Goal: Task Accomplishment & Management: Use online tool/utility

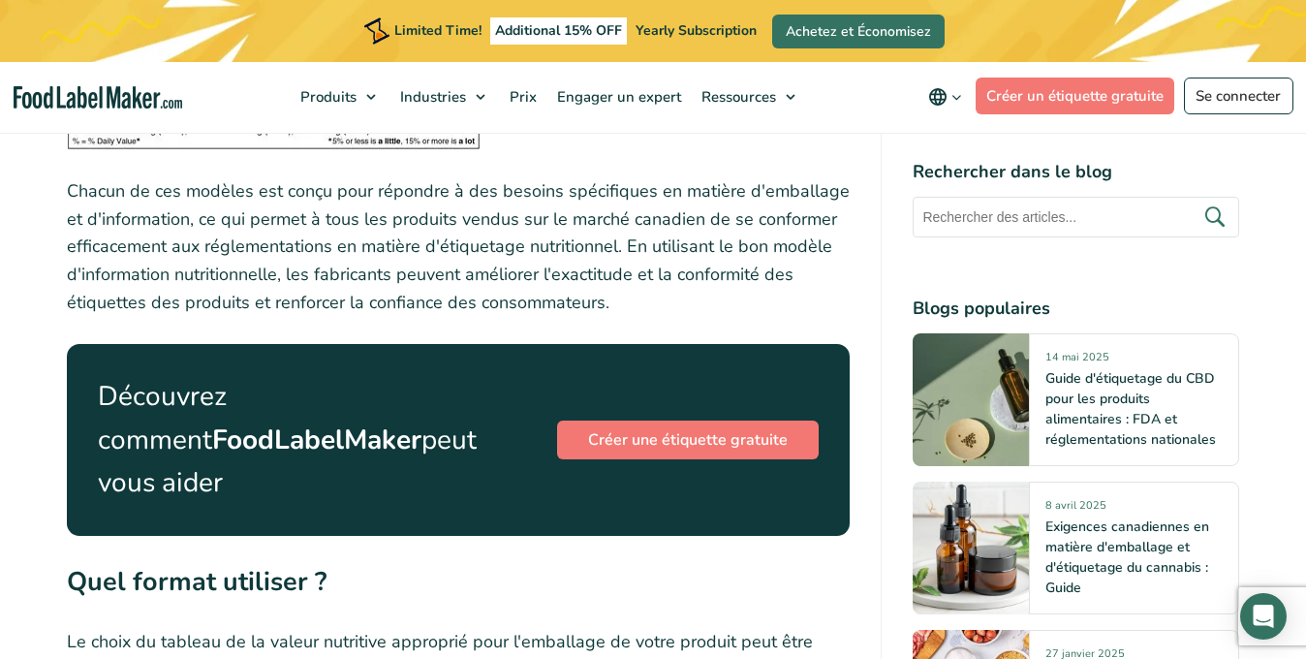
scroll to position [6974, 0]
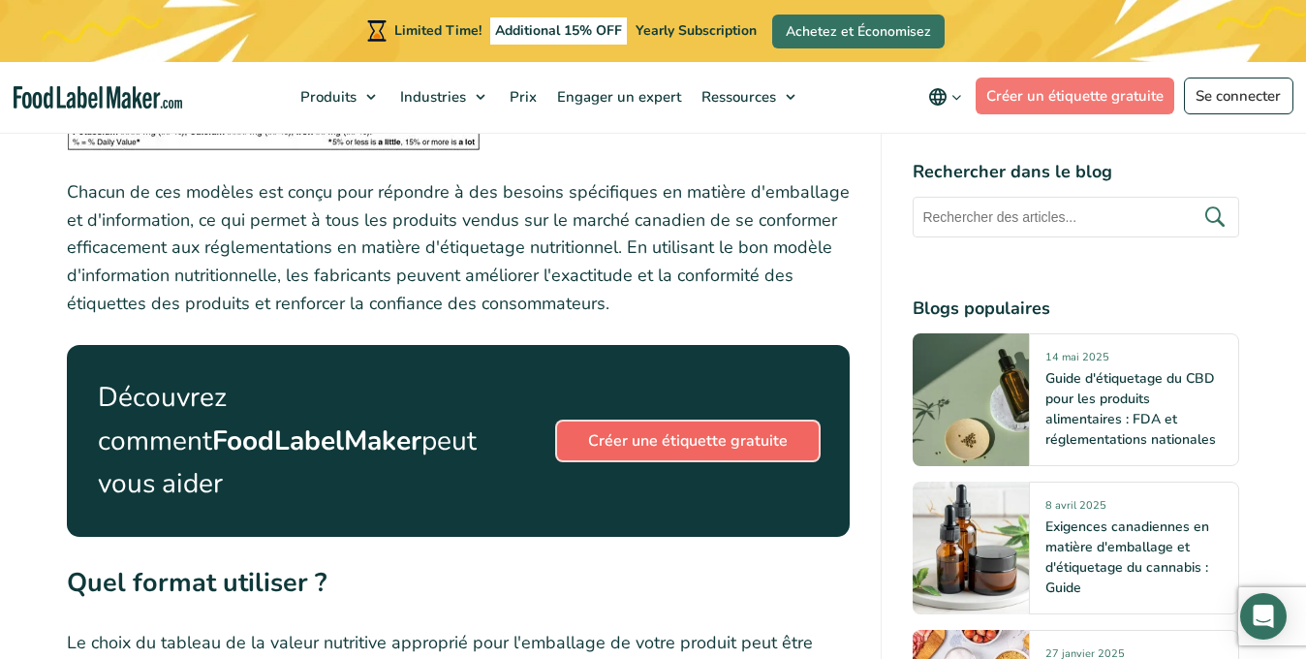
click at [726, 421] on link "Créer une étiquette gratuite" at bounding box center [688, 440] width 262 height 39
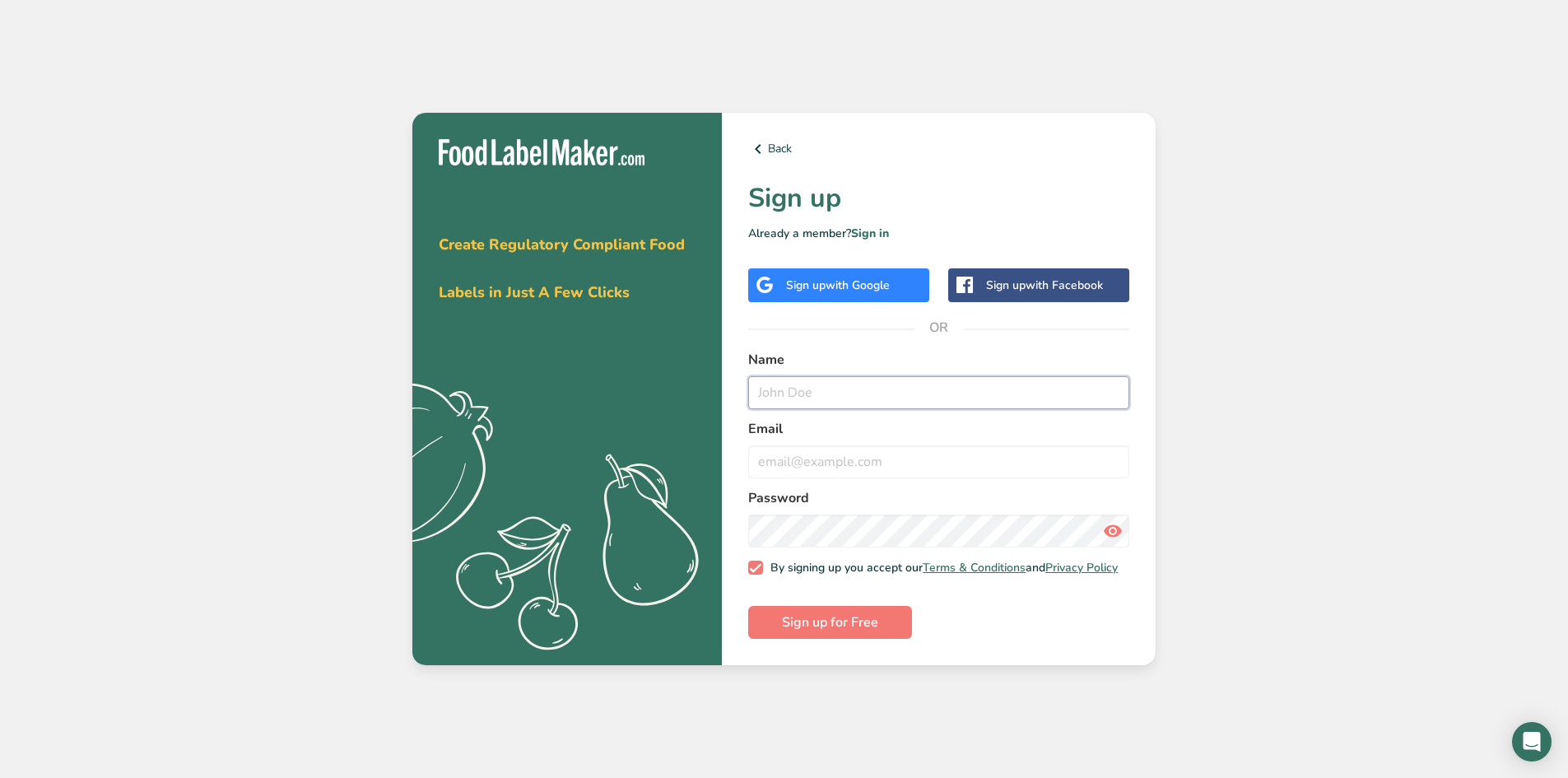
click at [802, 391] on input "text" at bounding box center [939, 393] width 381 height 33
type input "[PERSON_NAME]"
type input "[EMAIL_ADDRESS][DOMAIN_NAME]"
click at [835, 559] on span "Sign up for Free" at bounding box center [829, 622] width 96 height 20
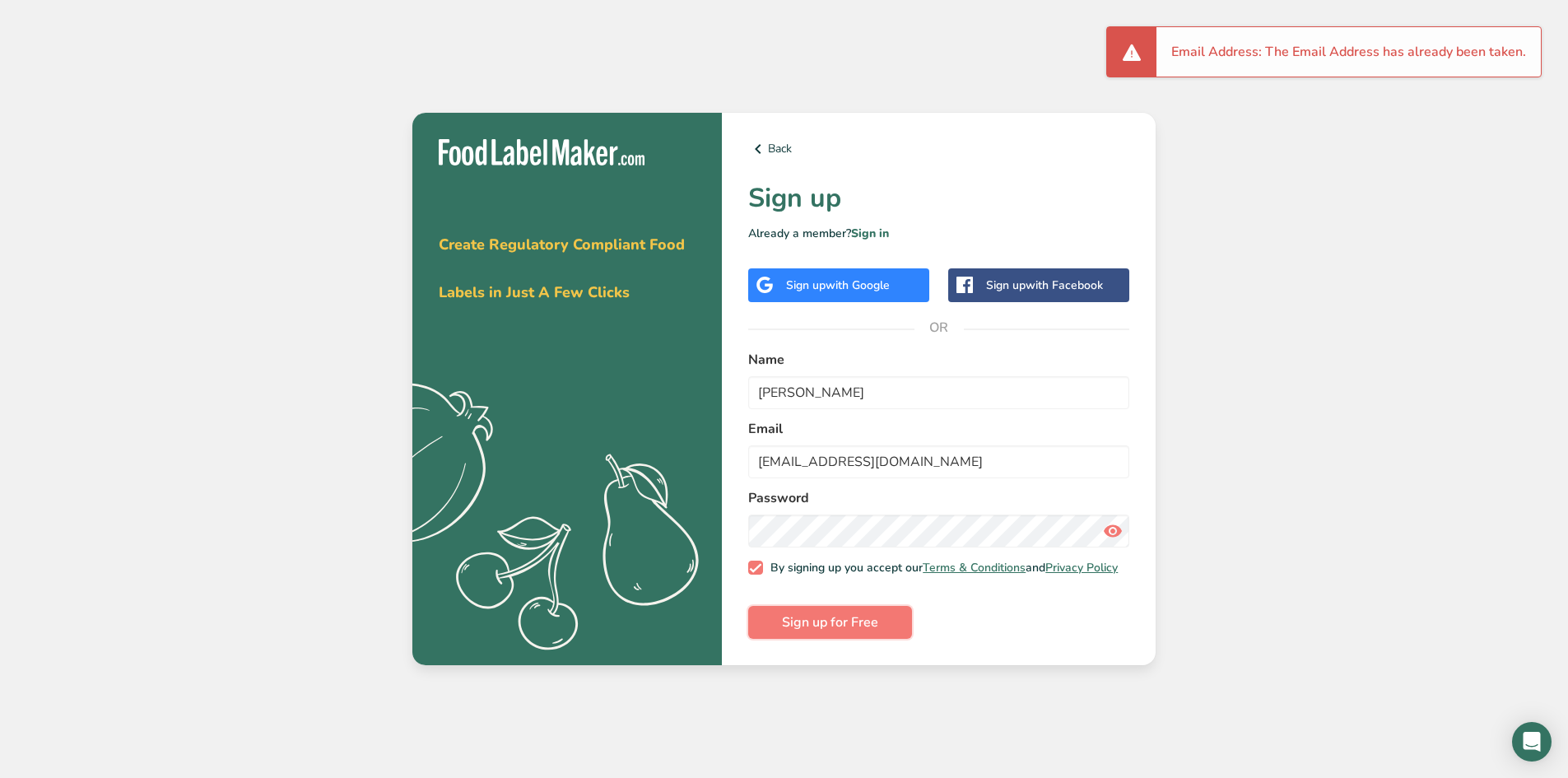
click at [880, 559] on button "Sign up for Free" at bounding box center [830, 622] width 164 height 33
click at [869, 225] on link "Sign in" at bounding box center [870, 233] width 38 height 15
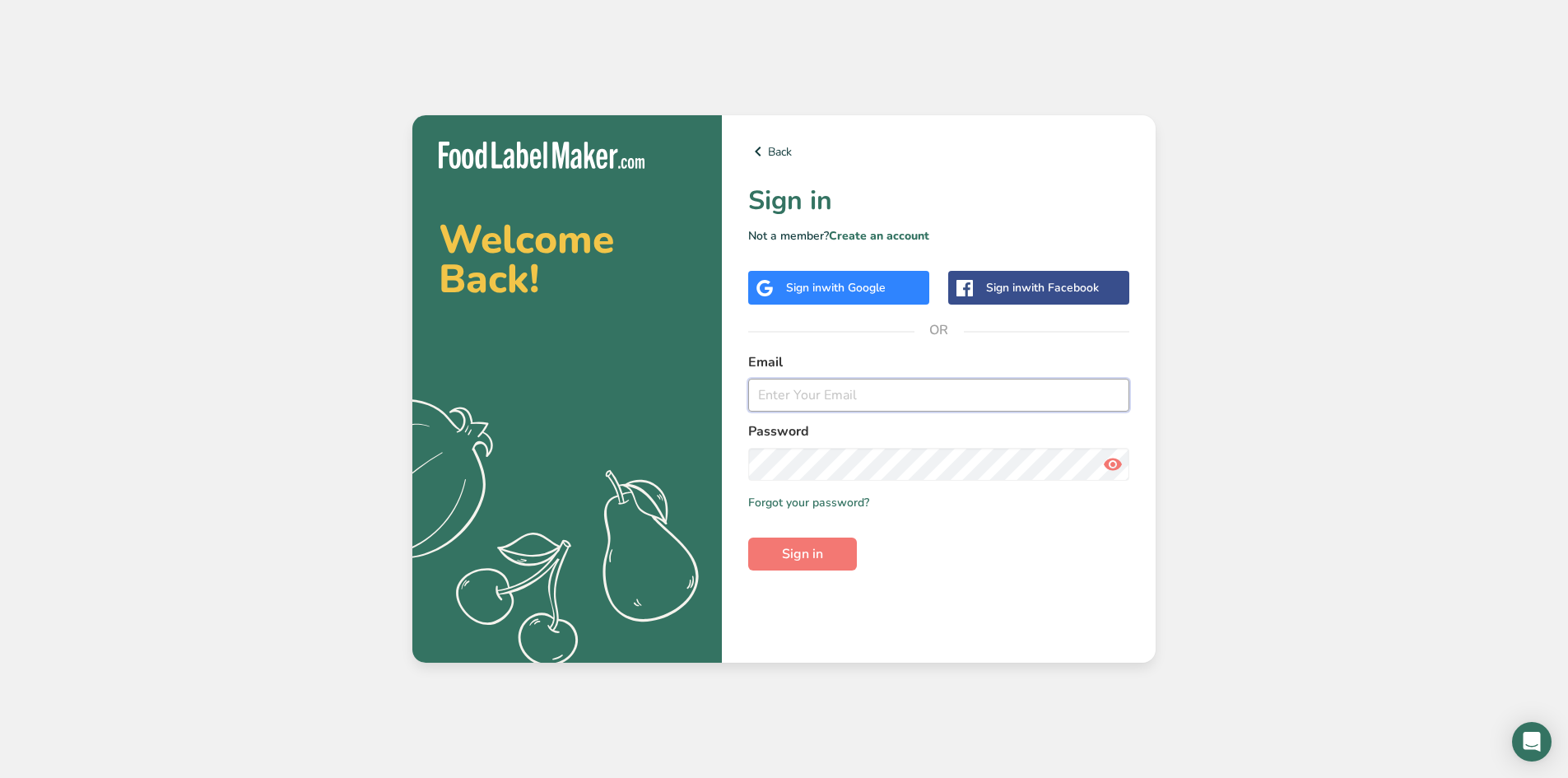
click at [833, 395] on input "email" at bounding box center [939, 395] width 381 height 33
type input "[EMAIL_ADDRESS][DOMAIN_NAME]"
click at [804, 500] on link "Forgot your password?" at bounding box center [809, 503] width 121 height 17
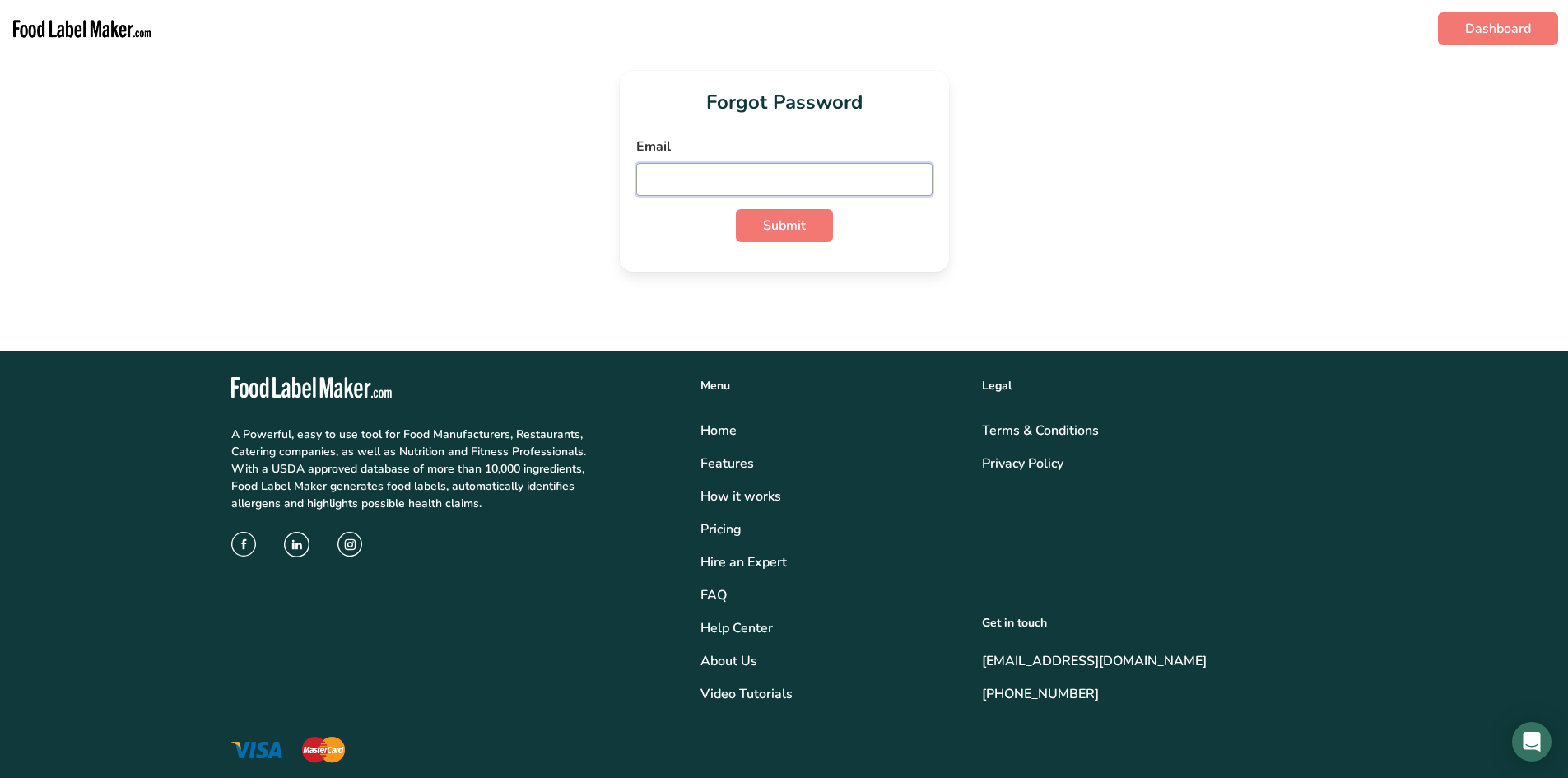
click at [795, 180] on input "email" at bounding box center [784, 179] width 297 height 33
type input "[EMAIL_ADDRESS][DOMAIN_NAME]"
click at [808, 230] on button "Submit" at bounding box center [784, 225] width 97 height 33
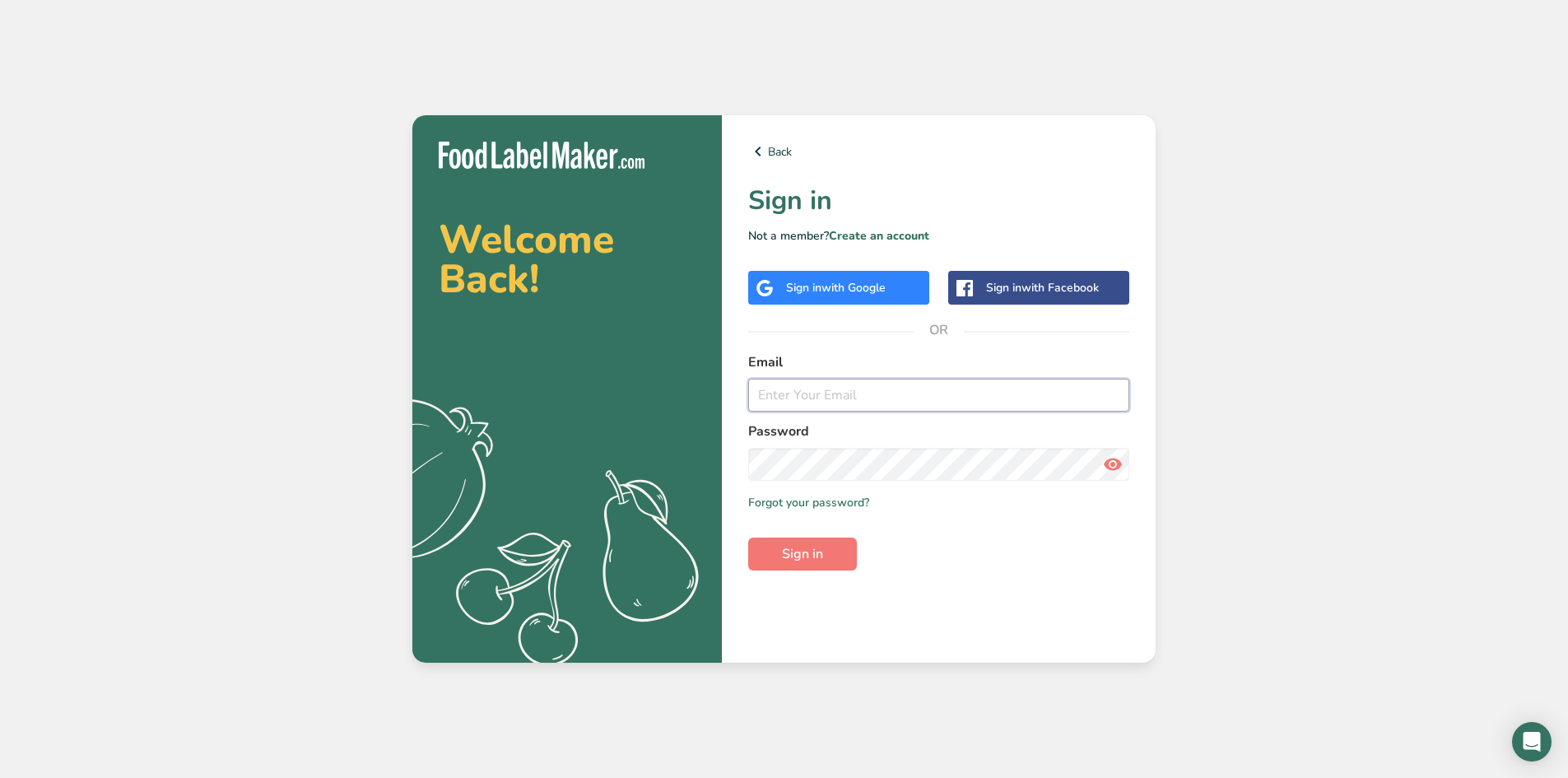
click at [848, 404] on input "email" at bounding box center [939, 395] width 381 height 33
type input "[EMAIL_ADDRESS][DOMAIN_NAME]"
click at [815, 554] on span "Sign in" at bounding box center [802, 554] width 41 height 20
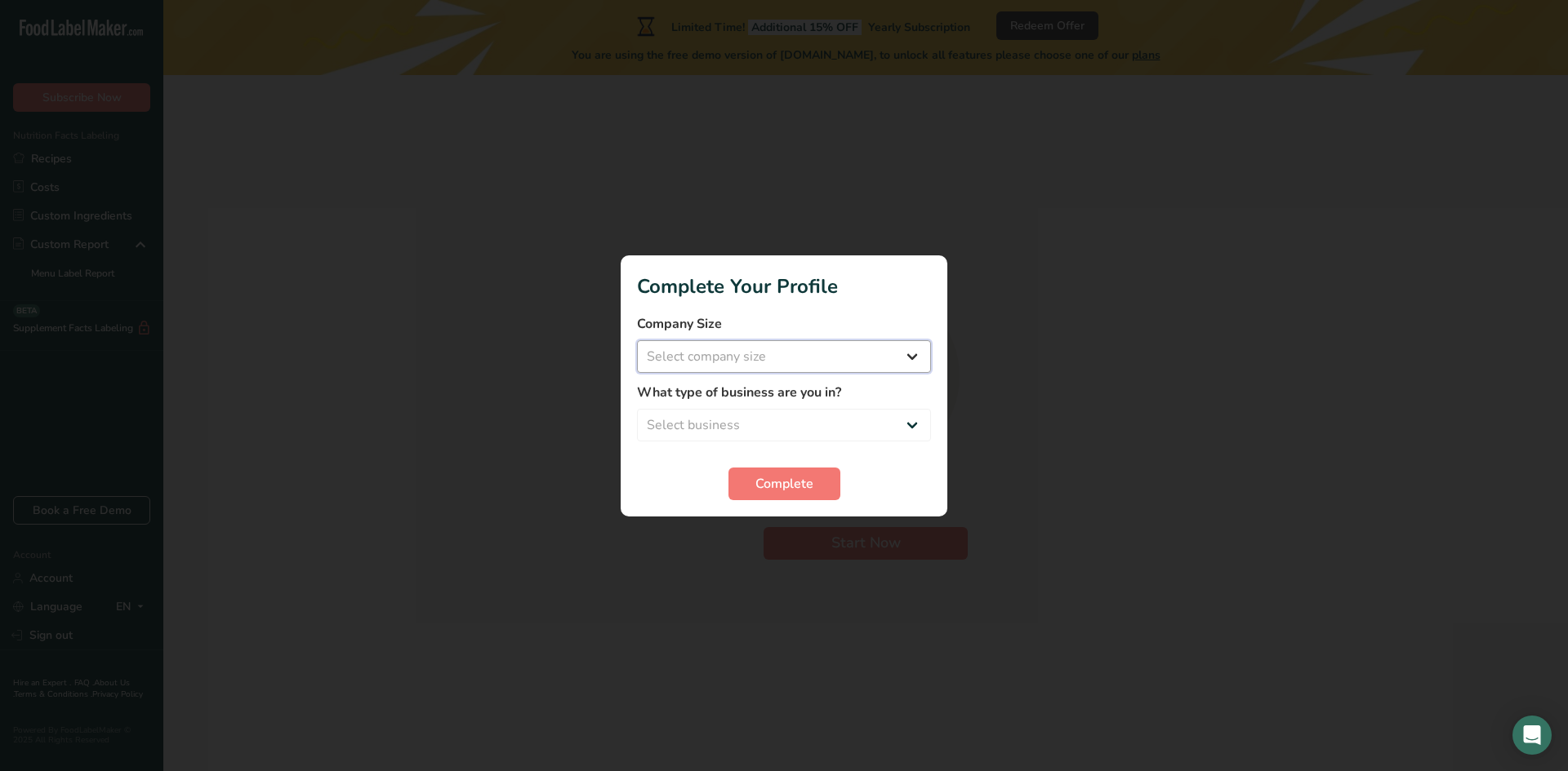
click at [847, 352] on select "Select company size Fewer than 10 Employees 10 to 50 Employees 51 to 500 Employ…" at bounding box center [784, 356] width 294 height 33
select select "3"
click at [637, 340] on select "Select company size Fewer than 10 Employees 10 to 50 Employees 51 to 500 Employ…" at bounding box center [784, 356] width 294 height 33
click at [757, 409] on select "Select business Packaged Food Manufacturer Restaurant & Cafe Bakery Meal Plans …" at bounding box center [784, 425] width 294 height 33
select select "1"
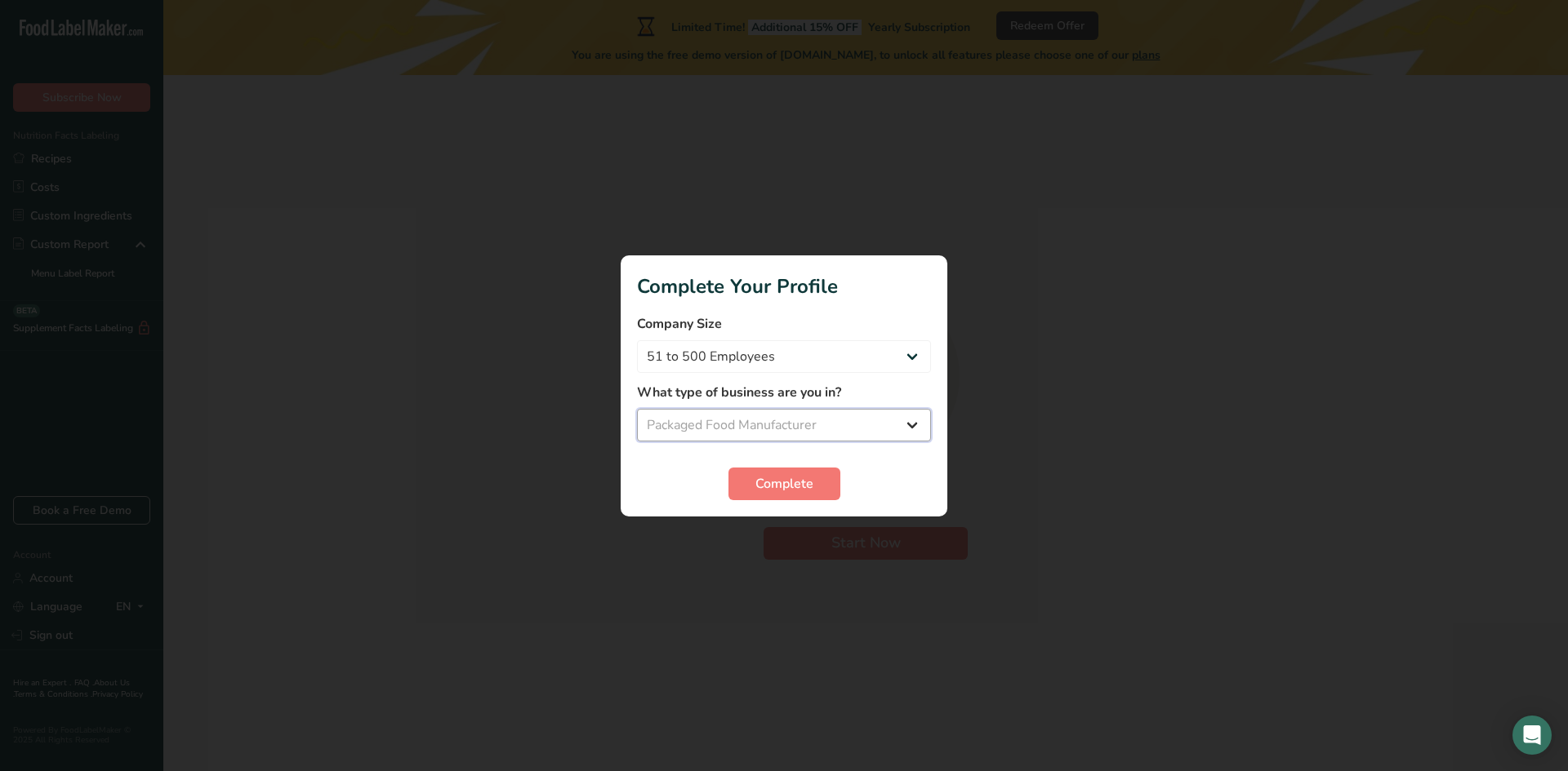
click at [637, 409] on select "Select business Packaged Food Manufacturer Restaurant & Cafe Bakery Meal Plans …" at bounding box center [784, 425] width 294 height 33
click at [771, 487] on span "Complete" at bounding box center [784, 484] width 58 height 19
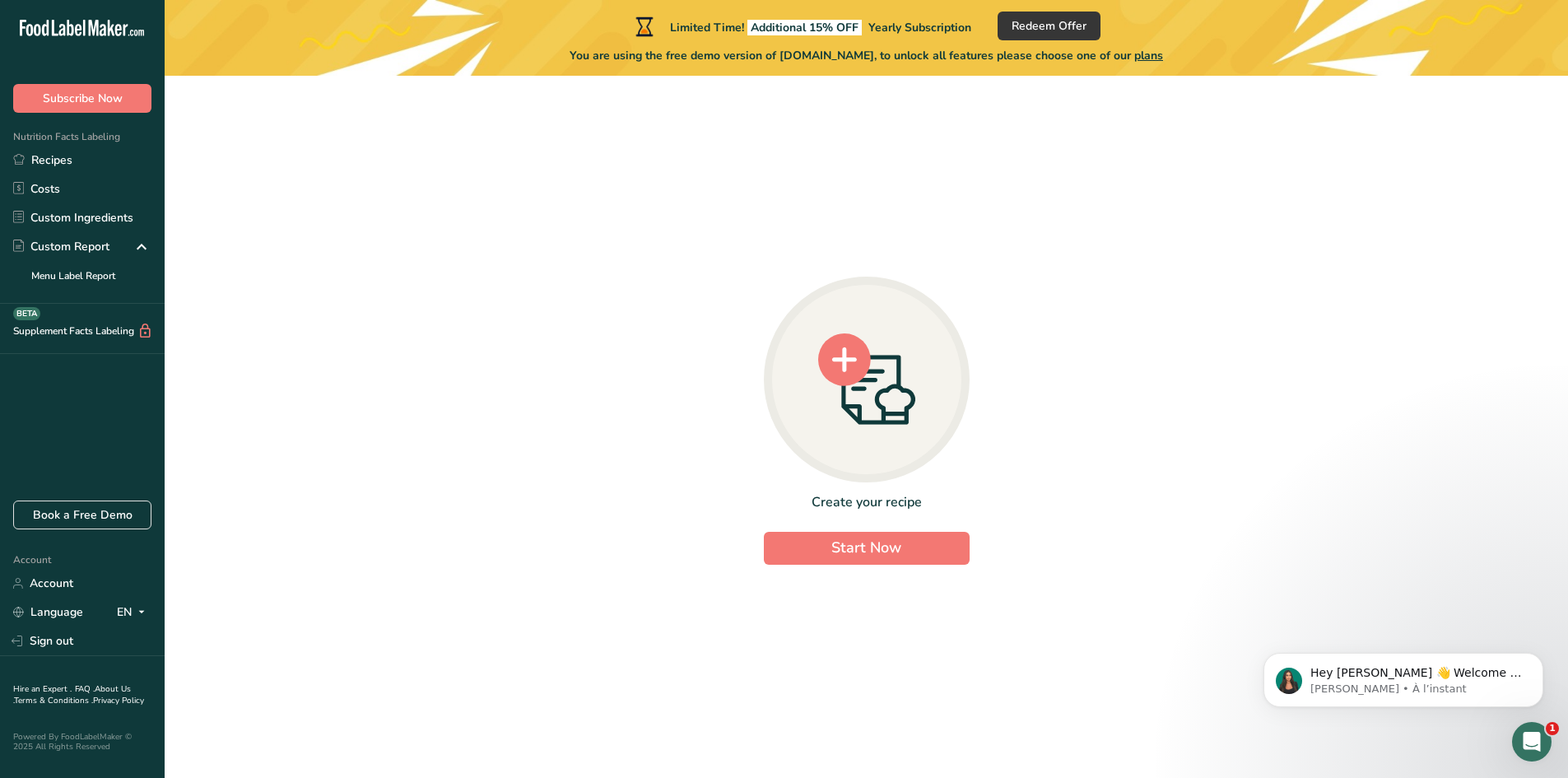
click at [891, 432] on div at bounding box center [867, 379] width 206 height 206
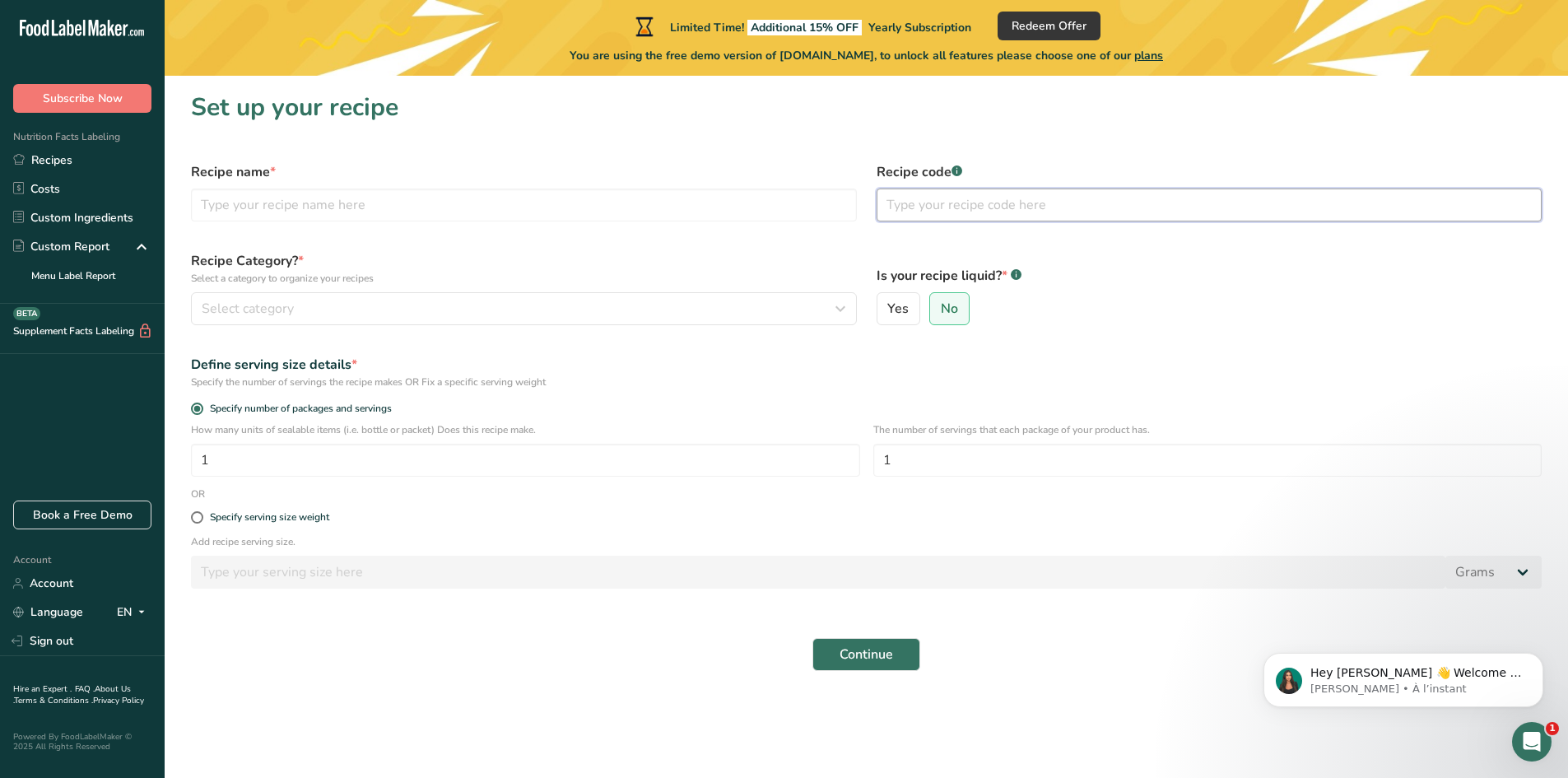
click at [962, 199] on input "text" at bounding box center [1210, 205] width 666 height 33
click at [554, 197] on input "text" at bounding box center [524, 205] width 666 height 33
type input "K"
type input "Chicken wings"
type input "TEST1"
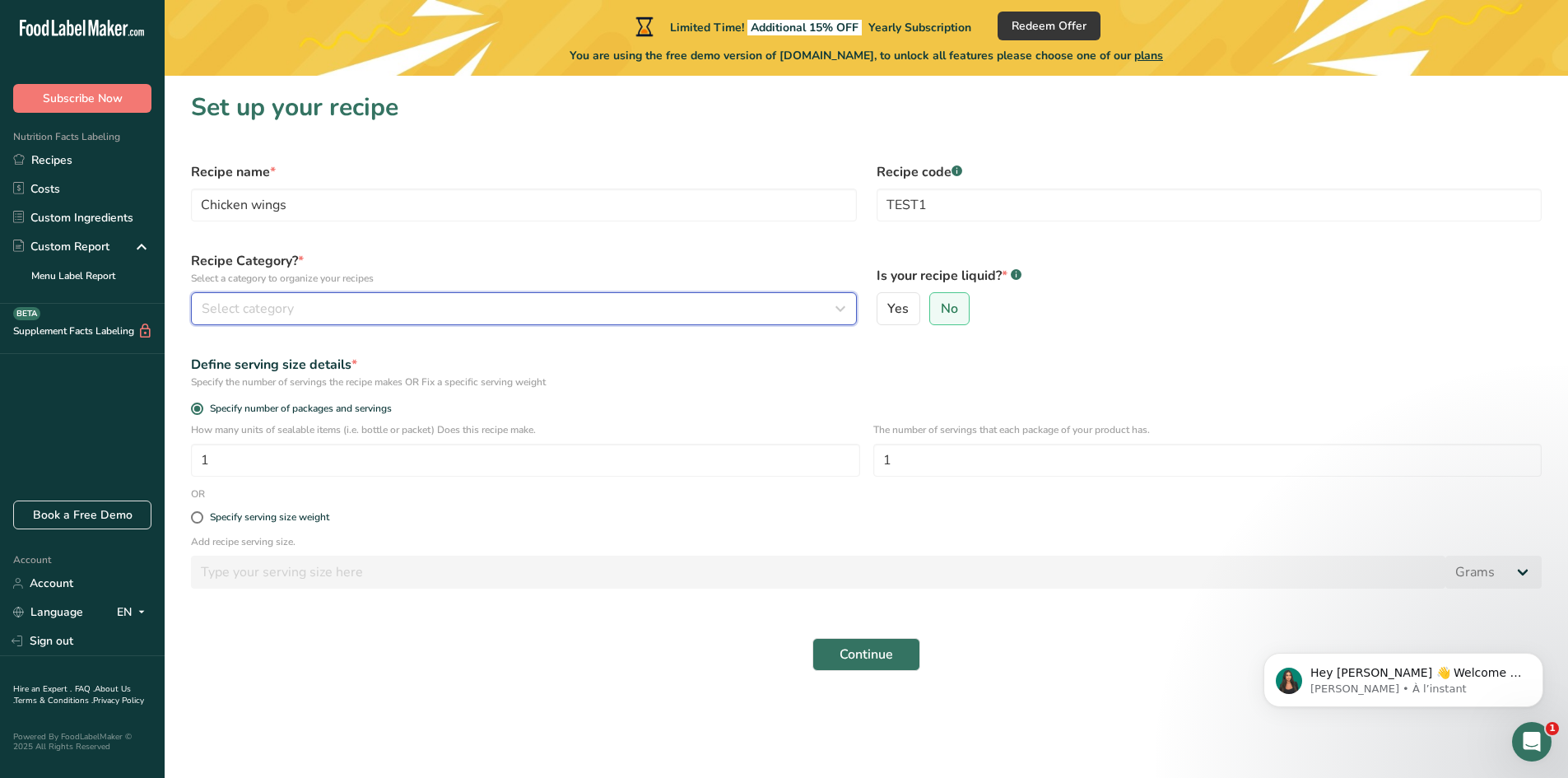
click at [624, 303] on div "Select category" at bounding box center [518, 309] width 635 height 20
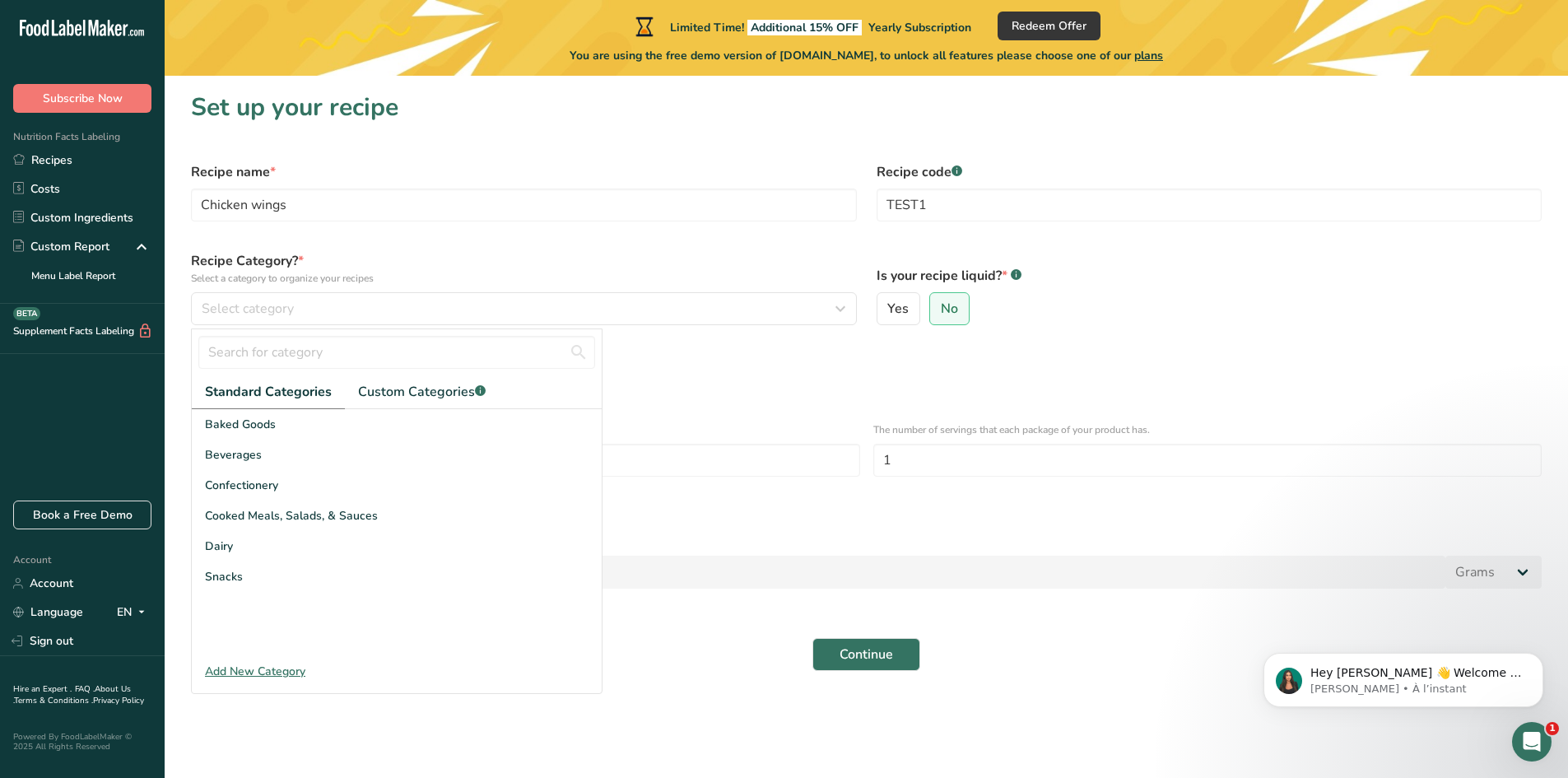
click at [283, 559] on div "Add New Category" at bounding box center [397, 672] width 410 height 17
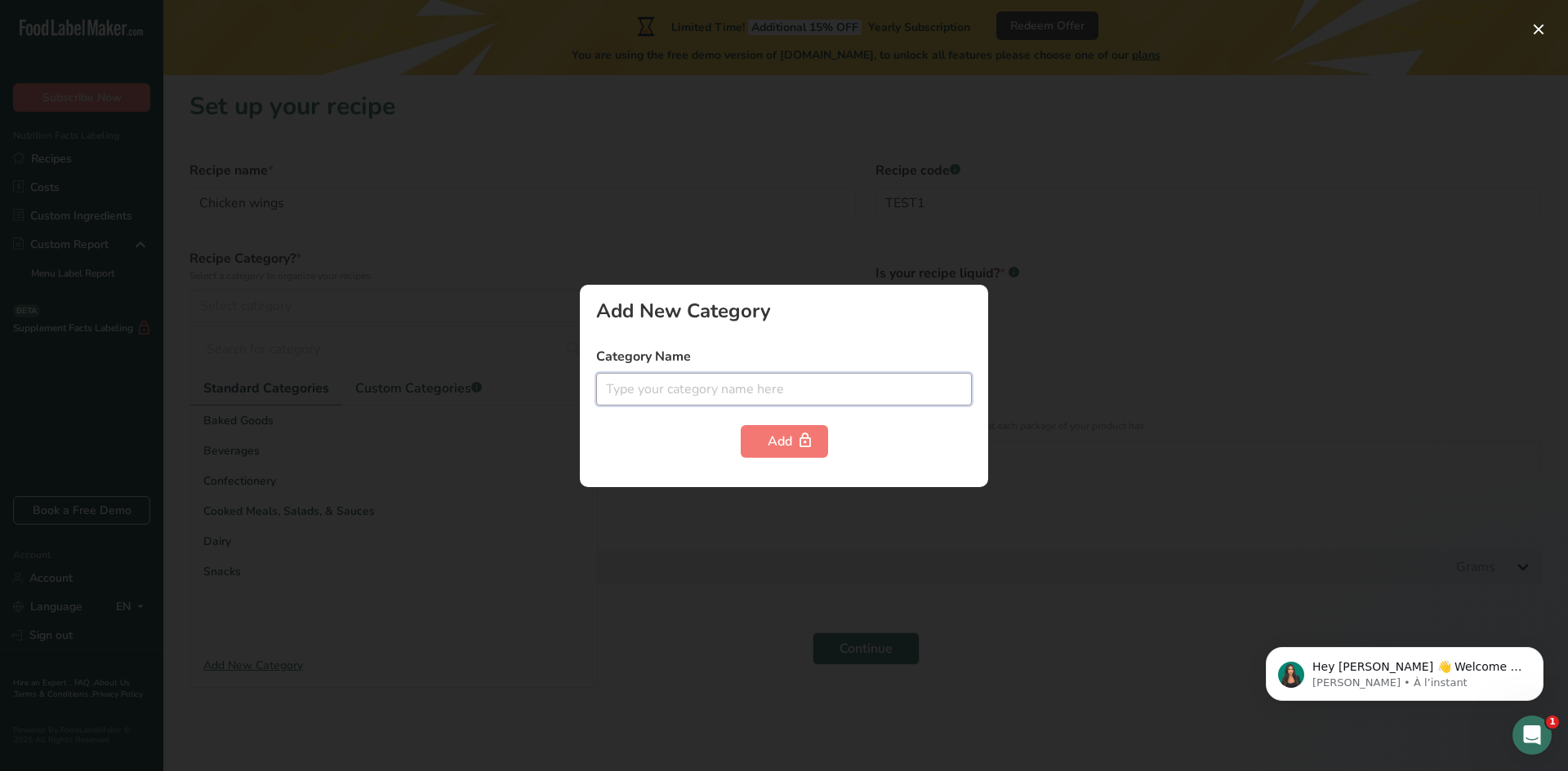
click at [679, 395] on input "text" at bounding box center [784, 389] width 376 height 33
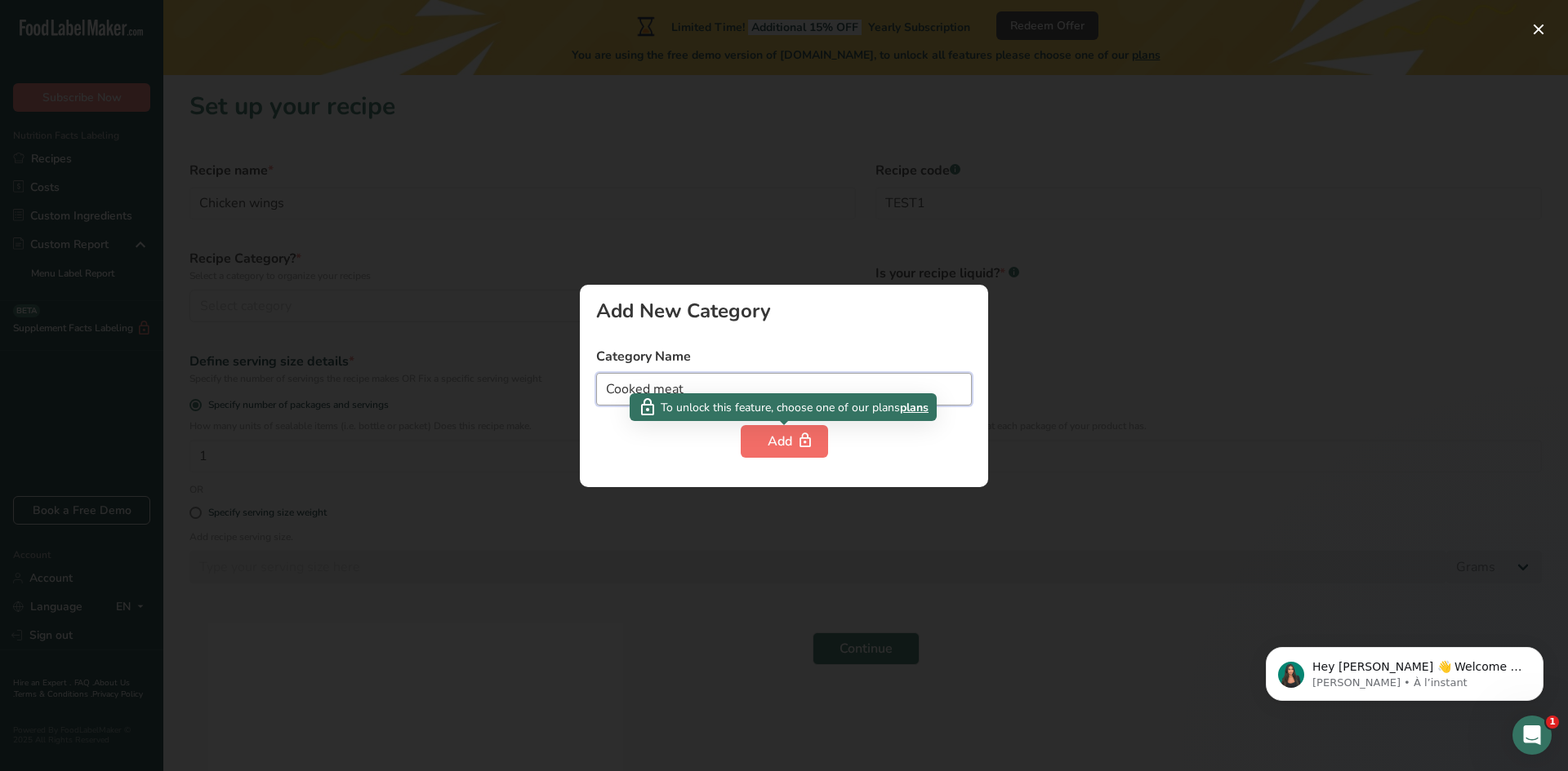
type input "Cooked meat"
click at [810, 433] on icon "button" at bounding box center [804, 442] width 16 height 25
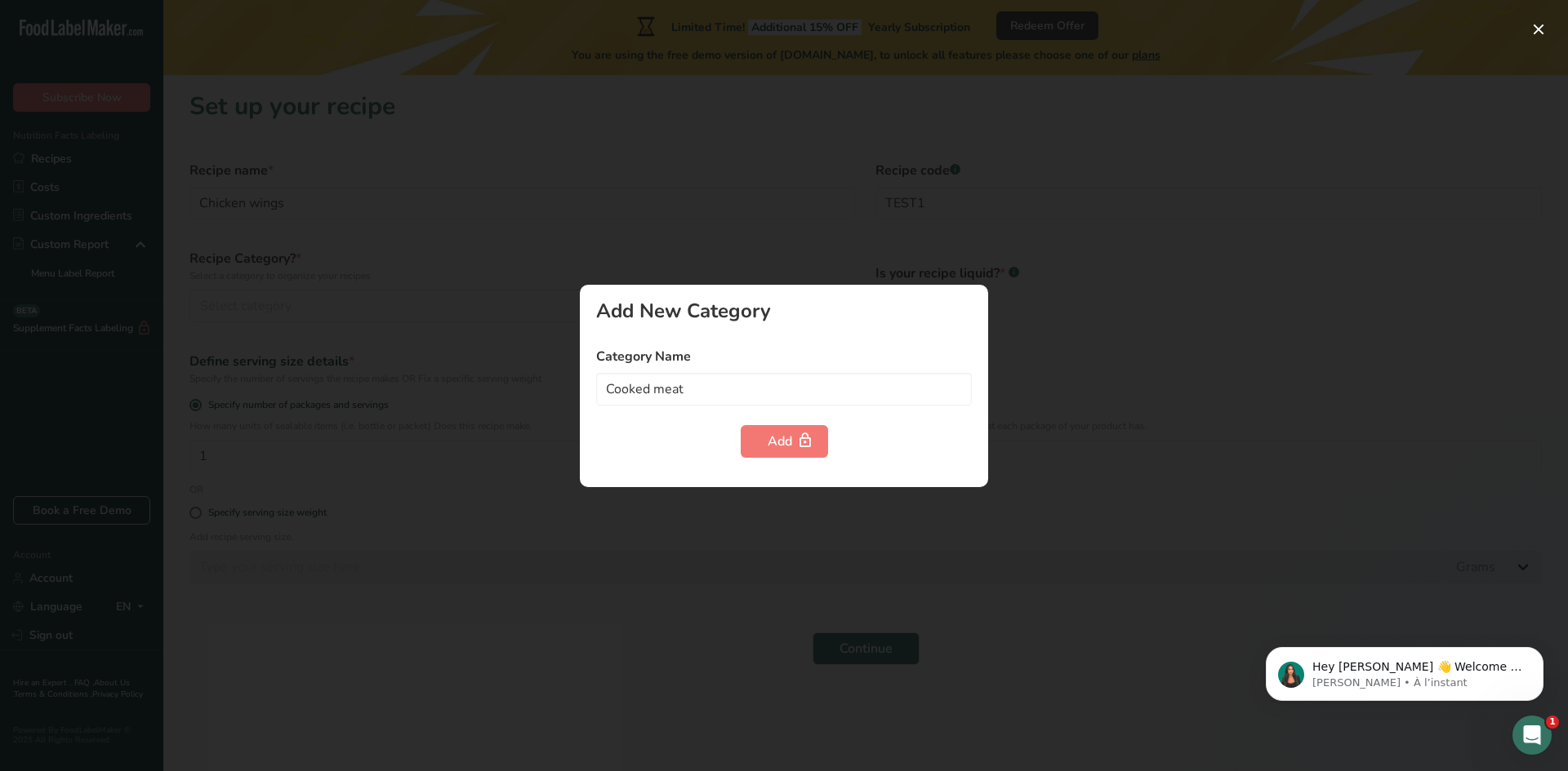
click at [432, 380] on div at bounding box center [784, 385] width 1568 height 771
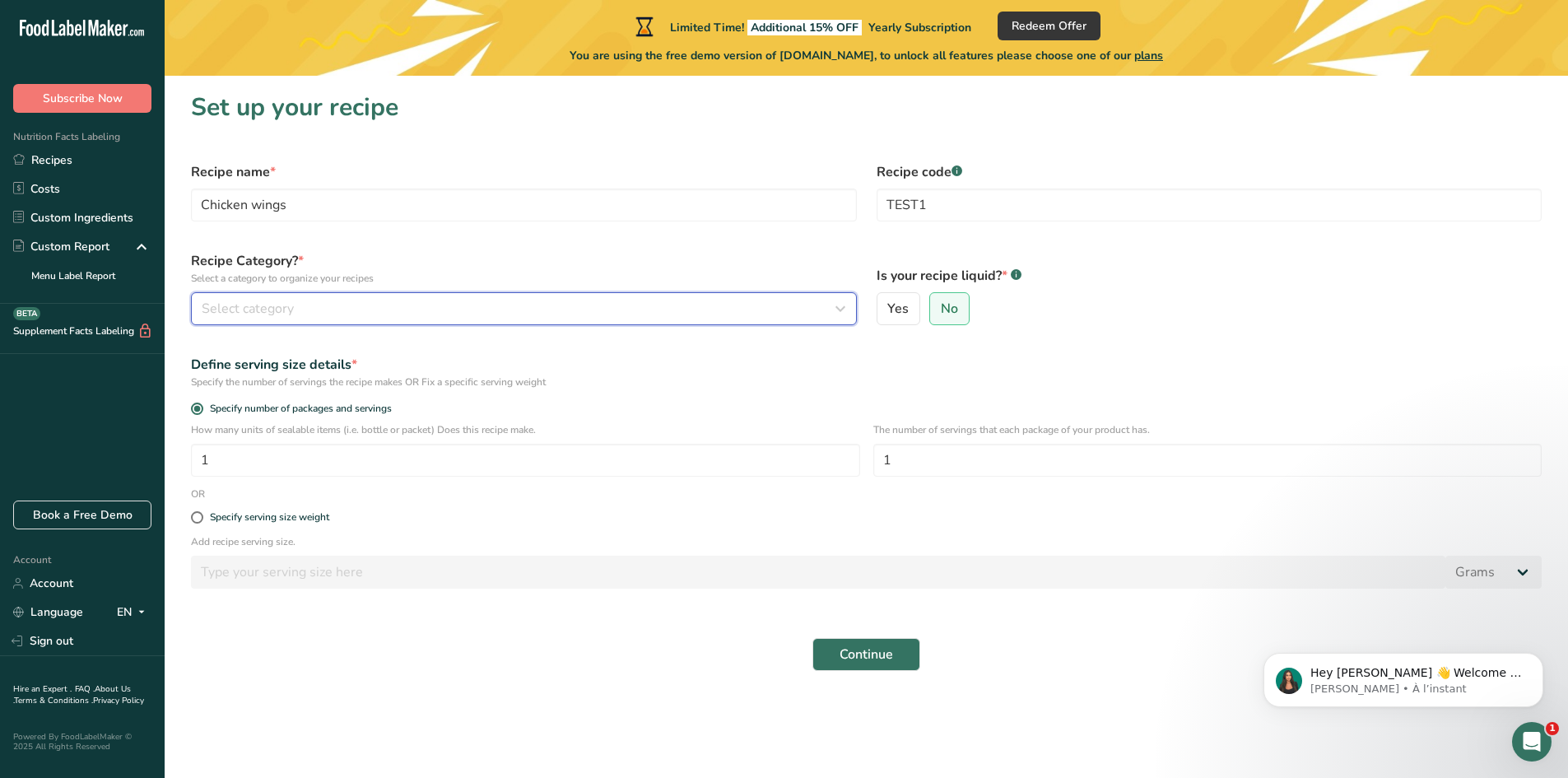
click at [326, 307] on div "Select category" at bounding box center [518, 309] width 635 height 20
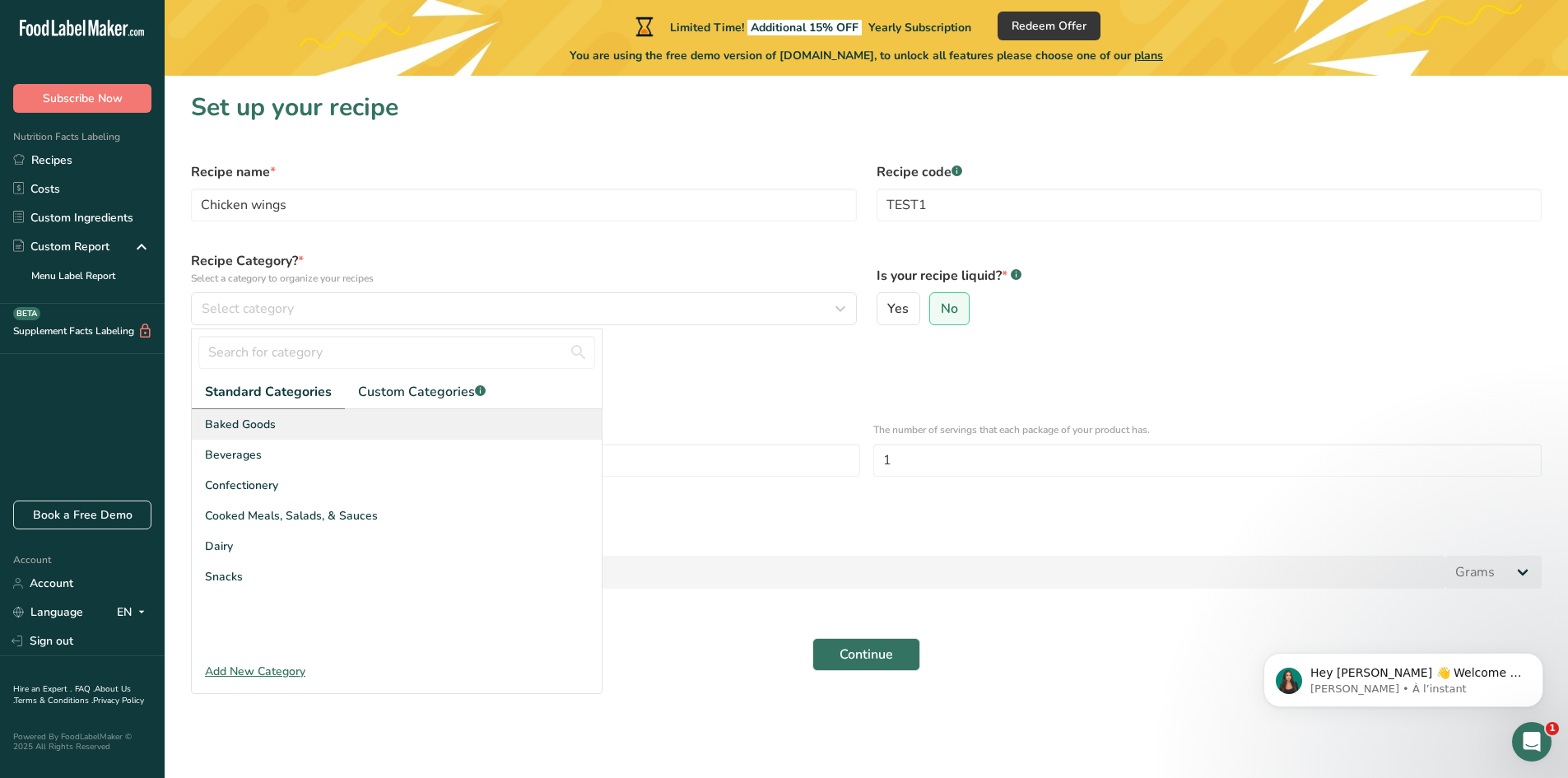
click at [275, 421] on div "Baked Goods" at bounding box center [397, 424] width 410 height 31
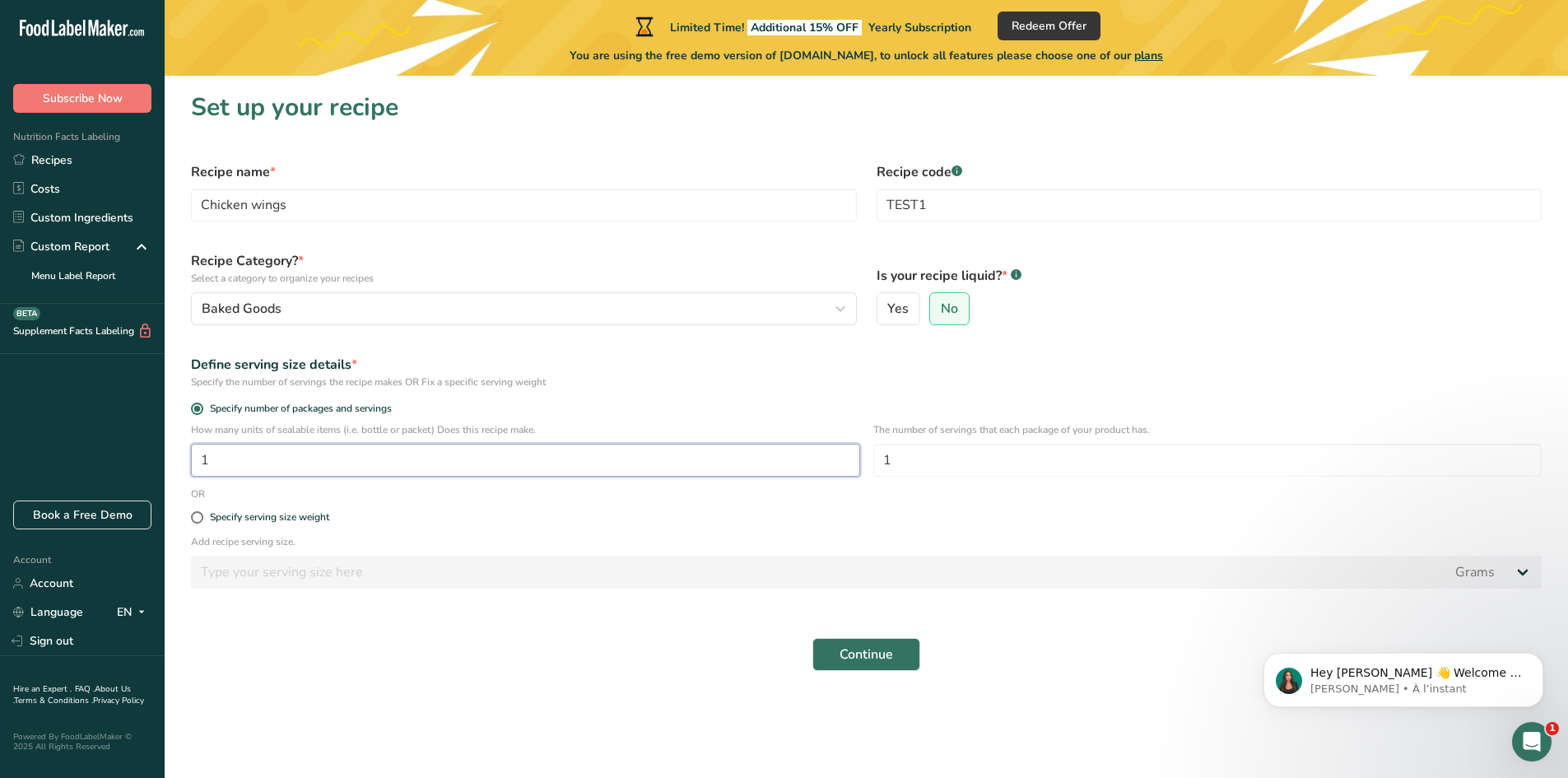
click at [330, 464] on input "1" at bounding box center [526, 460] width 670 height 33
click at [325, 461] on input "1" at bounding box center [526, 460] width 670 height 33
click at [942, 458] on input "1" at bounding box center [1209, 460] width 670 height 33
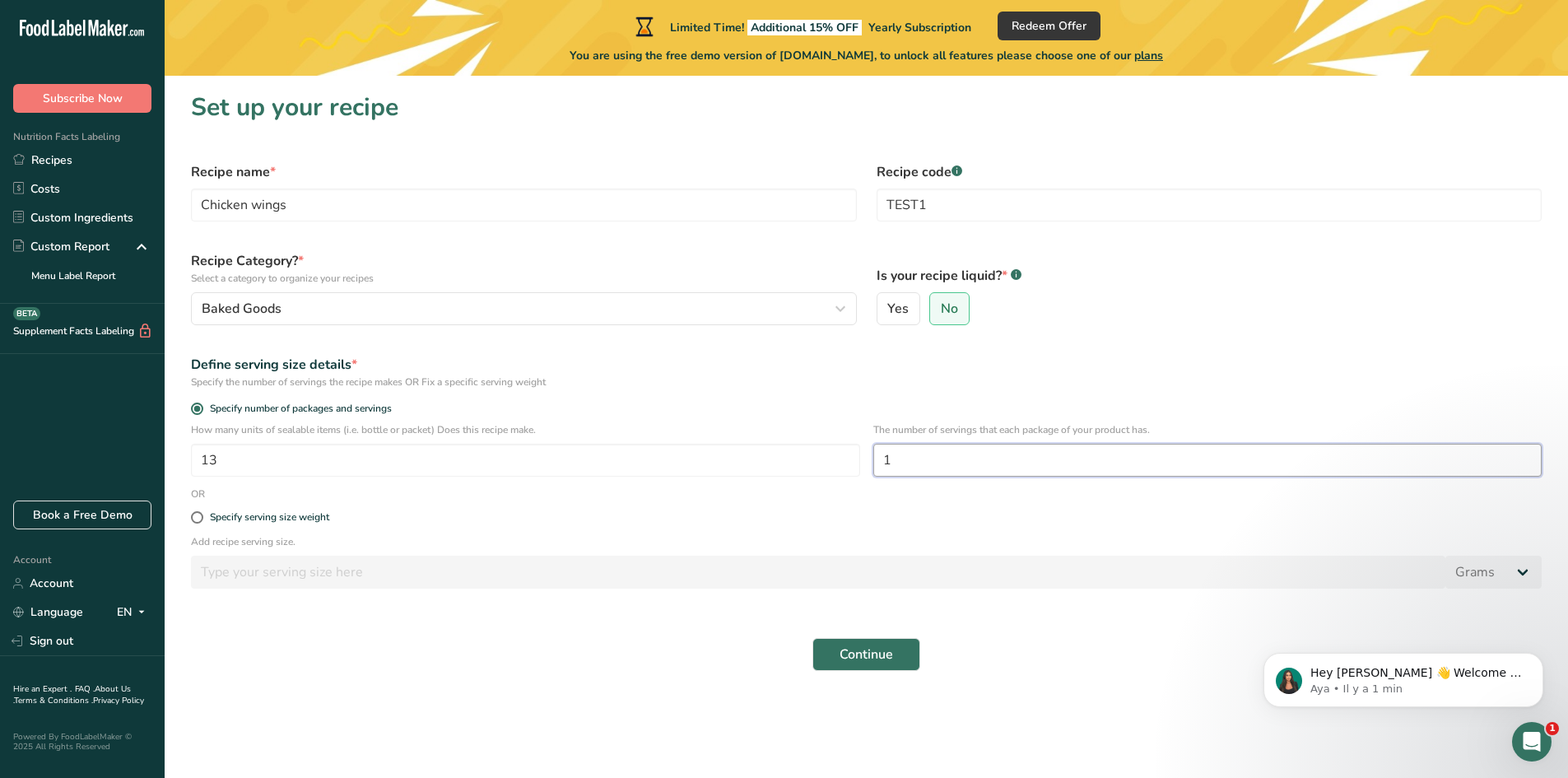
click at [940, 458] on input "1" at bounding box center [1209, 460] width 670 height 33
click at [483, 464] on input "13" at bounding box center [526, 460] width 670 height 33
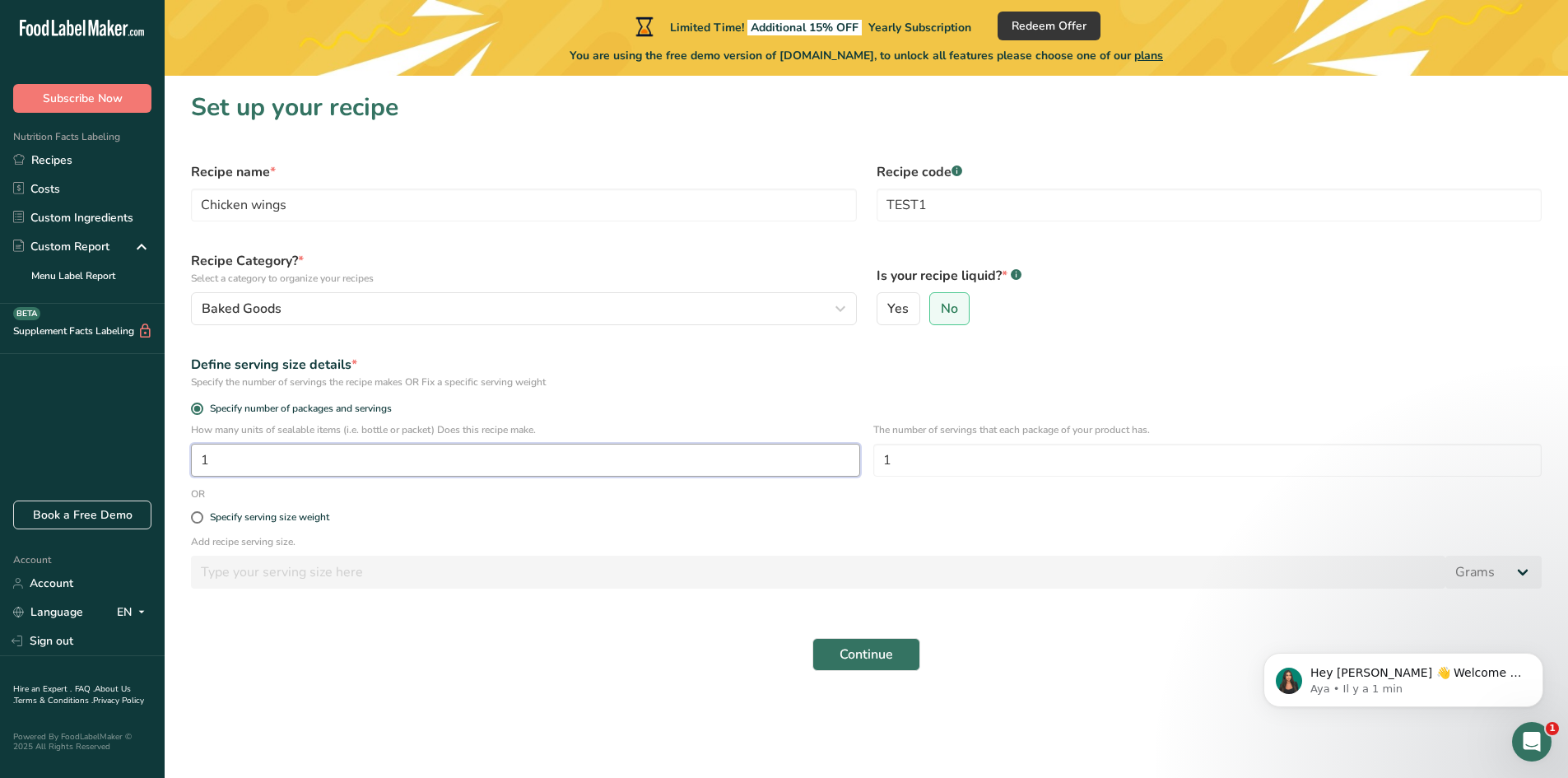
type input "1"
type input "13"
click at [206, 519] on span "Specify serving size weight" at bounding box center [266, 518] width 126 height 13
click at [201, 519] on input "Specify serving size weight" at bounding box center [196, 518] width 11 height 11
radio input "true"
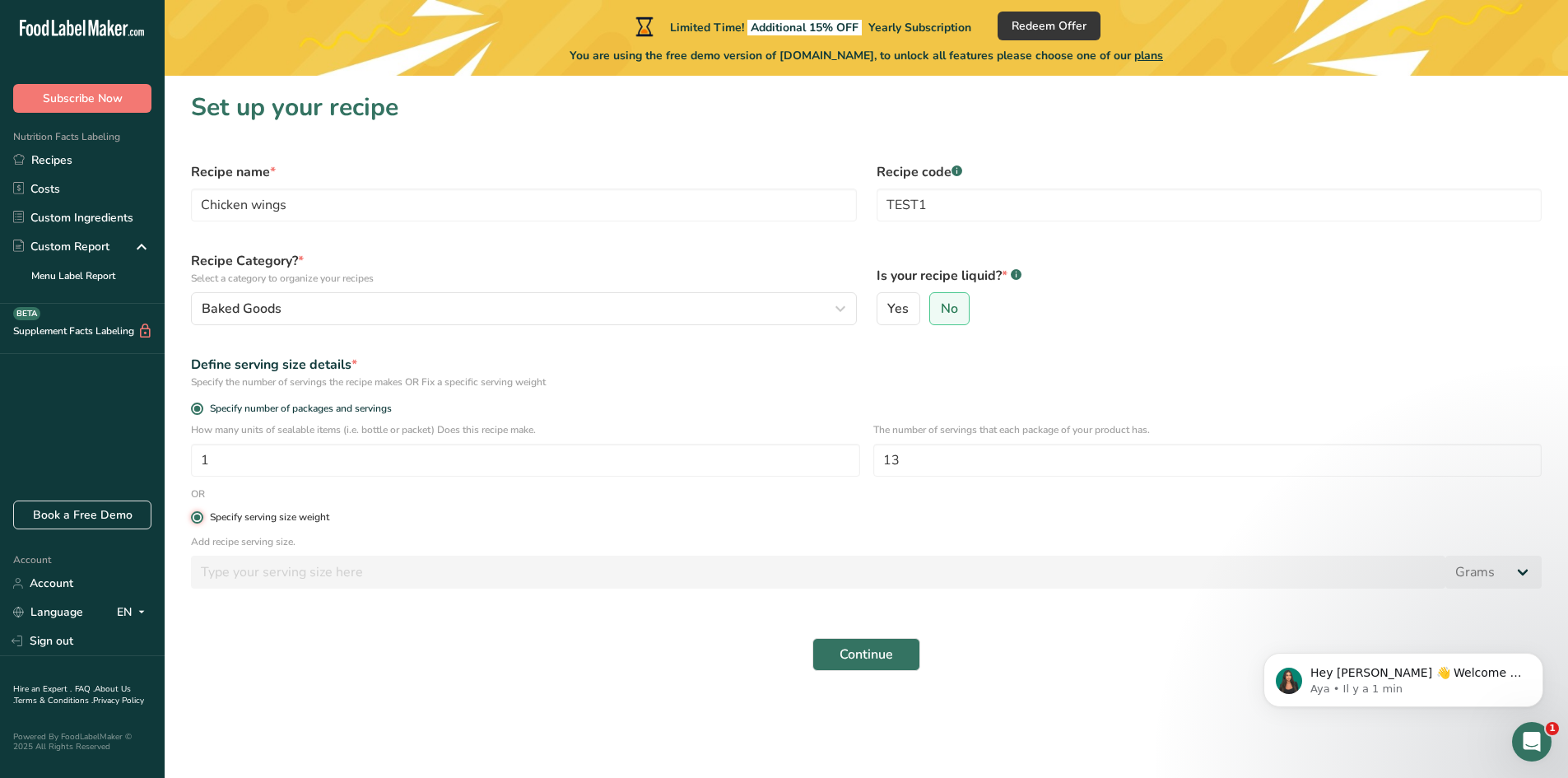
radio input "false"
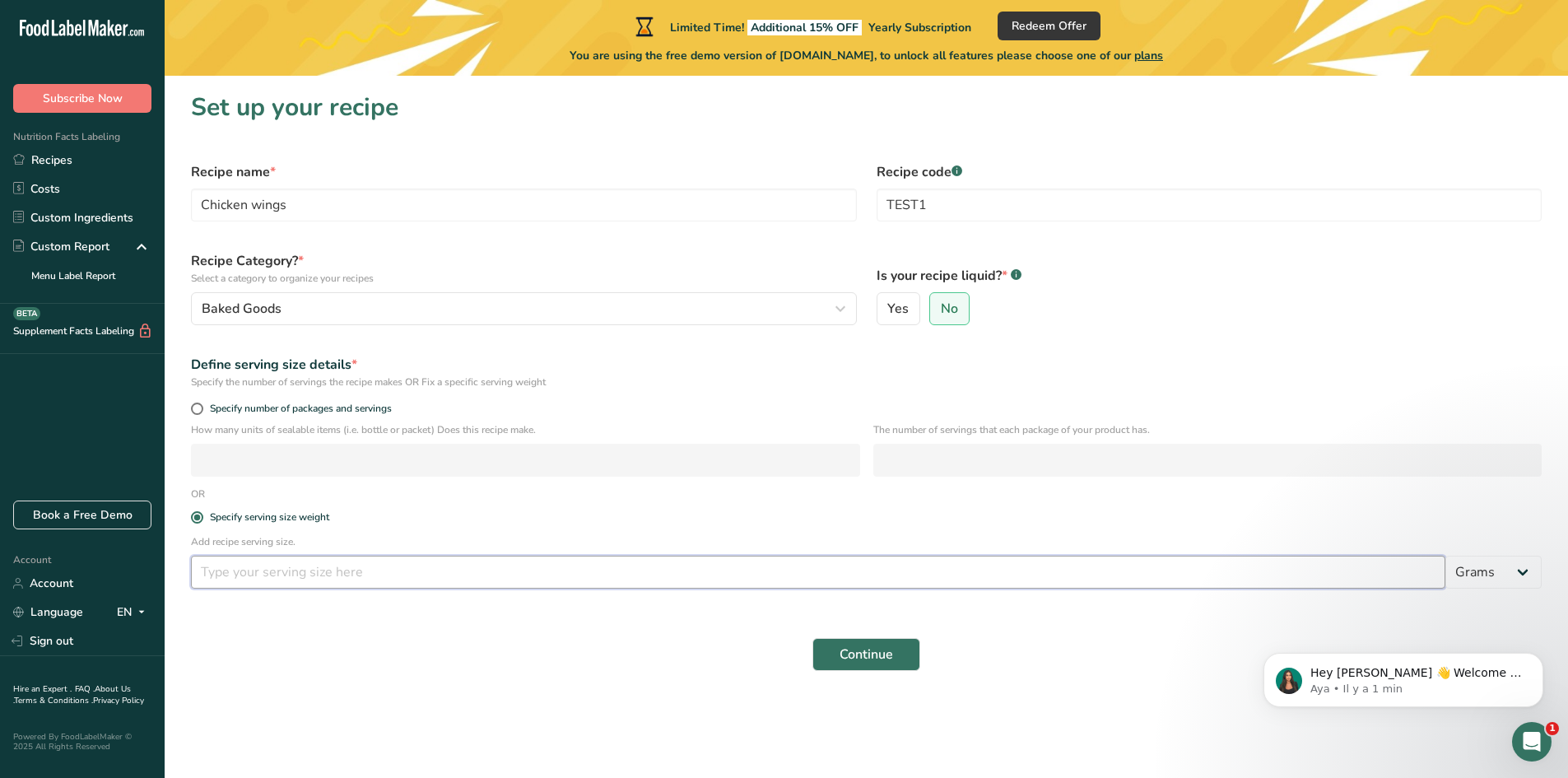
click at [255, 559] on input "number" at bounding box center [818, 572] width 1254 height 33
type input "100"
click at [870, 559] on span "Continue" at bounding box center [866, 654] width 54 height 20
